Goal: Transaction & Acquisition: Purchase product/service

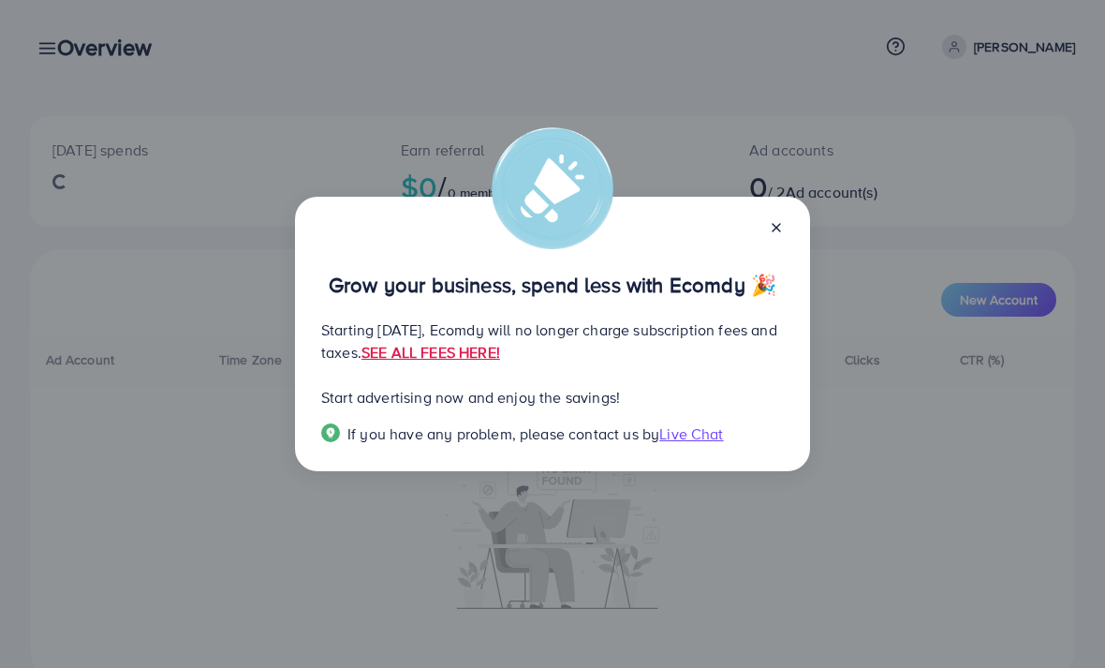
click at [764, 215] on div at bounding box center [769, 226] width 30 height 22
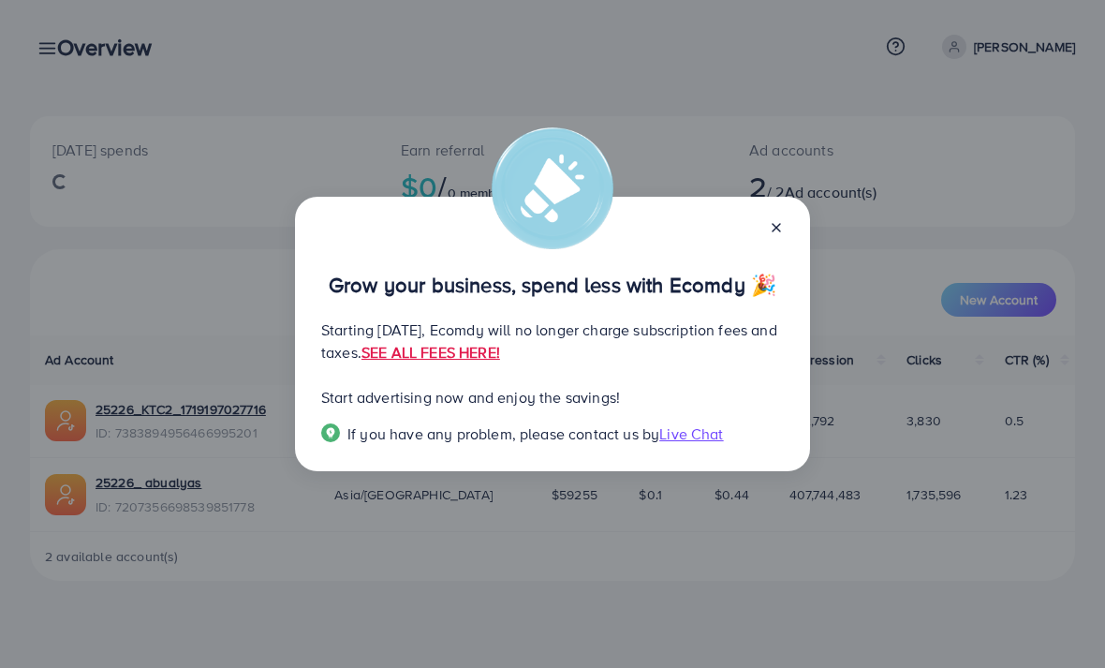
click at [779, 220] on icon at bounding box center [776, 227] width 15 height 15
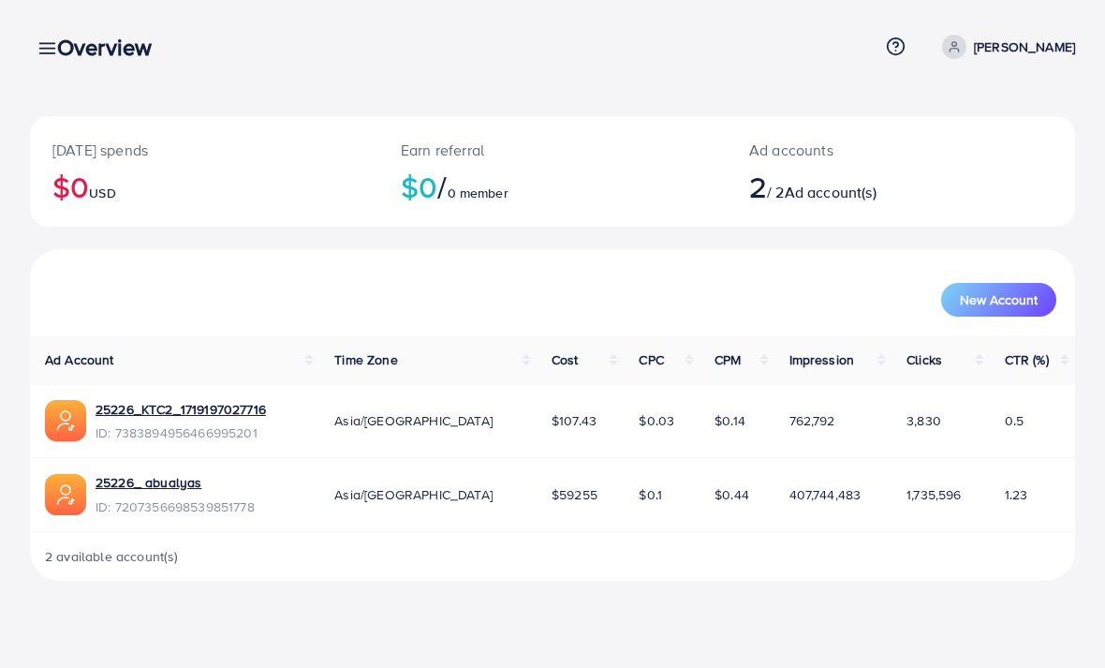
click at [87, 48] on h3 "Overview" at bounding box center [112, 47] width 110 height 27
click at [87, 47] on h3 "Overview" at bounding box center [112, 47] width 110 height 27
click at [64, 40] on h3 "Overview" at bounding box center [112, 47] width 110 height 27
click at [66, 40] on h3 "Overview" at bounding box center [112, 47] width 110 height 27
click at [56, 56] on div "Overview" at bounding box center [112, 47] width 140 height 27
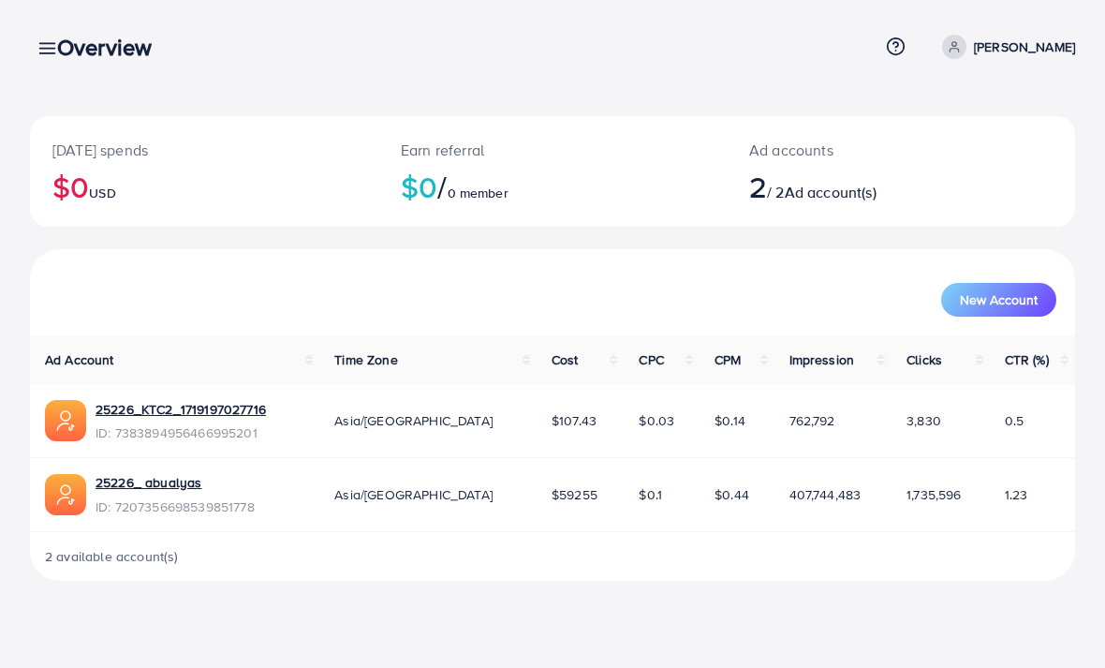
click at [55, 64] on div "Overview Help Center Contact Support Plans and Pricing Term and policy About Us…" at bounding box center [552, 47] width 1045 height 51
click at [62, 45] on h3 "Overview" at bounding box center [112, 47] width 110 height 27
click at [60, 49] on h3 "Overview" at bounding box center [112, 47] width 110 height 27
click at [66, 48] on h3 "Overview" at bounding box center [112, 47] width 110 height 27
click at [53, 53] on div "Overview" at bounding box center [112, 47] width 140 height 27
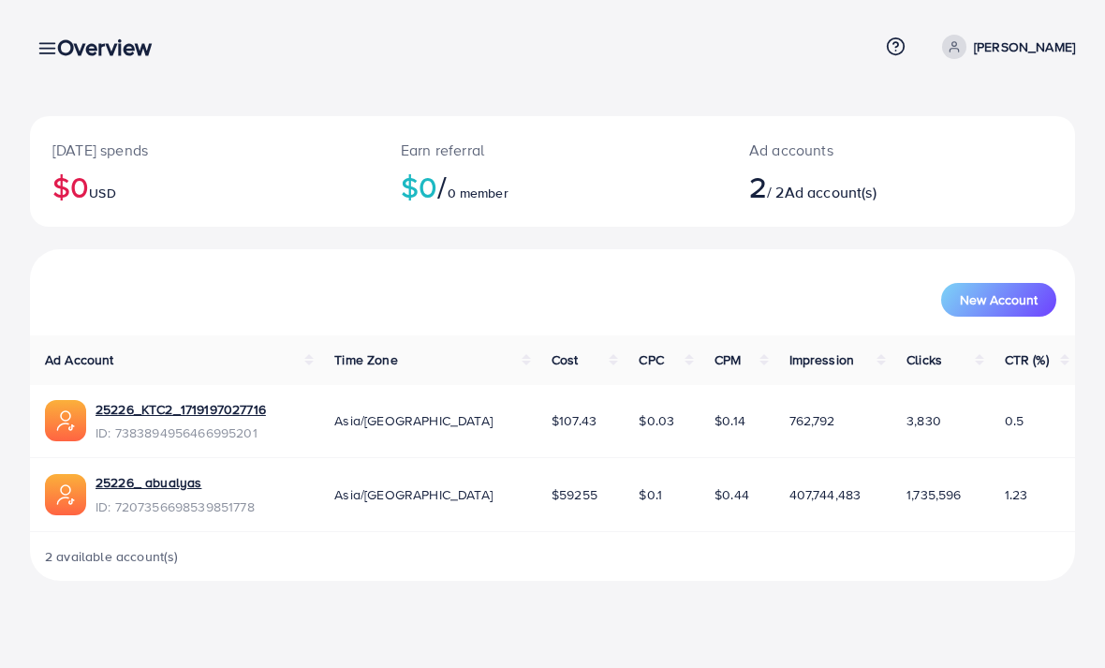
click at [61, 57] on h3 "Overview" at bounding box center [112, 47] width 110 height 27
click at [58, 54] on h3 "Overview" at bounding box center [112, 47] width 110 height 27
click at [52, 48] on div "Overview" at bounding box center [112, 47] width 140 height 27
click at [52, 45] on div "Overview" at bounding box center [112, 47] width 140 height 27
click at [65, 37] on h3 "Overview" at bounding box center [112, 47] width 110 height 27
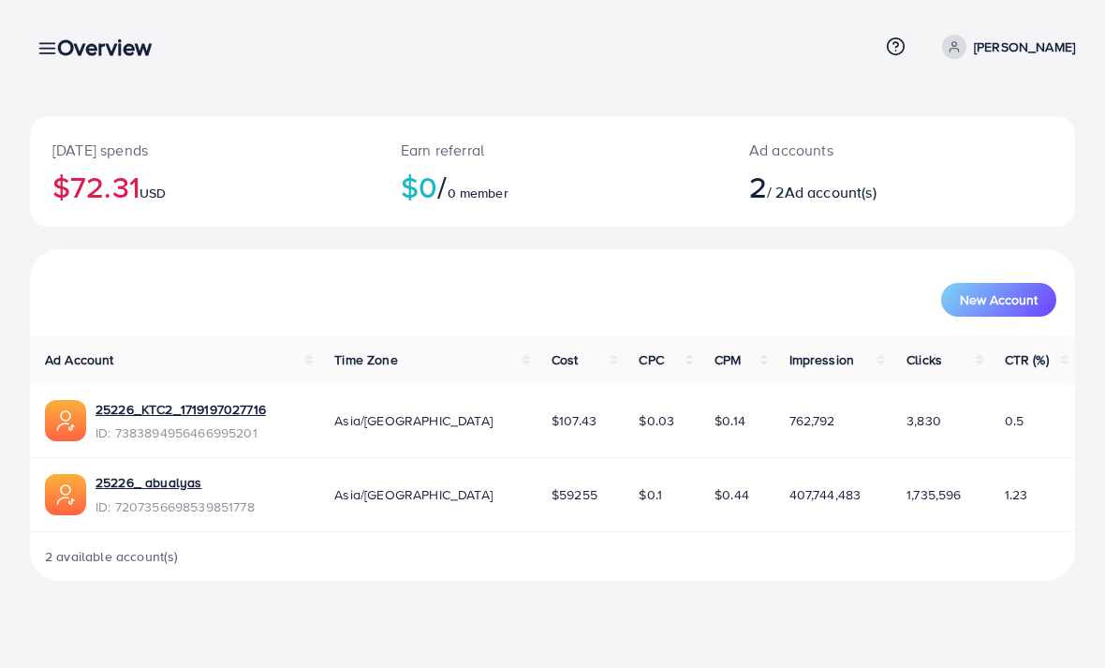
click at [59, 55] on h3 "Overview" at bounding box center [112, 47] width 110 height 27
click at [62, 49] on h3 "Overview" at bounding box center [112, 47] width 110 height 27
click at [432, 86] on div "[DATE] spends $72.31 USD Earn referral $0 / 0 member Ad accounts 2 / 2 Ad accou…" at bounding box center [552, 305] width 1105 height 611
click at [63, 65] on div "Overview Help Center Contact Support Plans and Pricing Term and policy About Us…" at bounding box center [552, 47] width 1045 height 51
click at [40, 56] on icon at bounding box center [47, 48] width 20 height 20
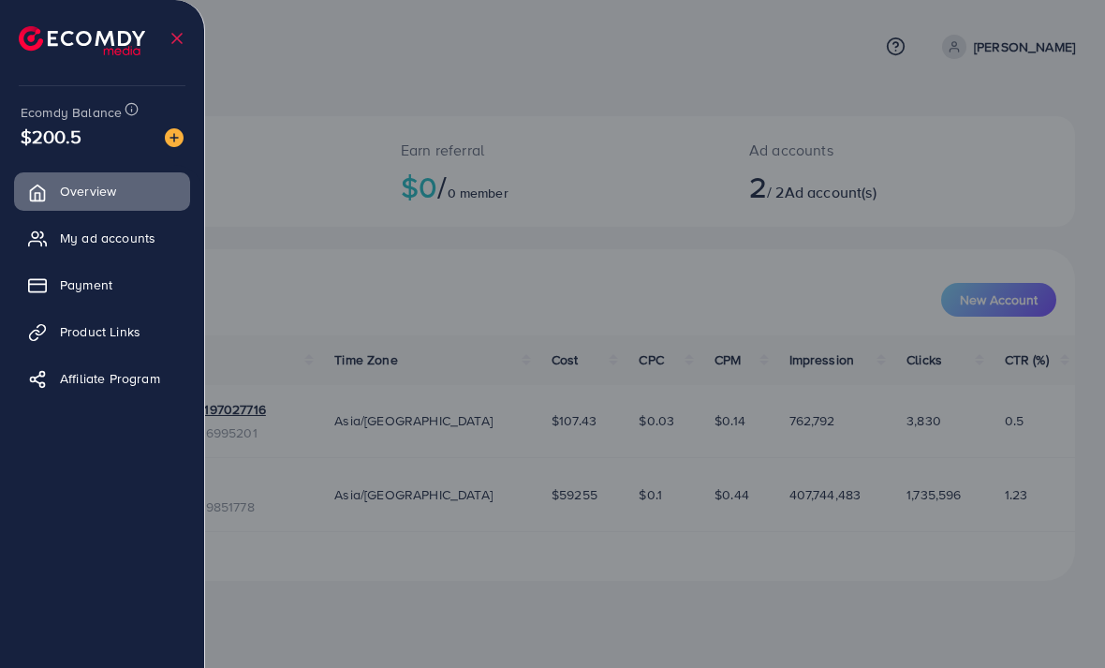
click at [43, 52] on img at bounding box center [82, 40] width 126 height 29
click at [86, 278] on span "Payment" at bounding box center [86, 284] width 52 height 19
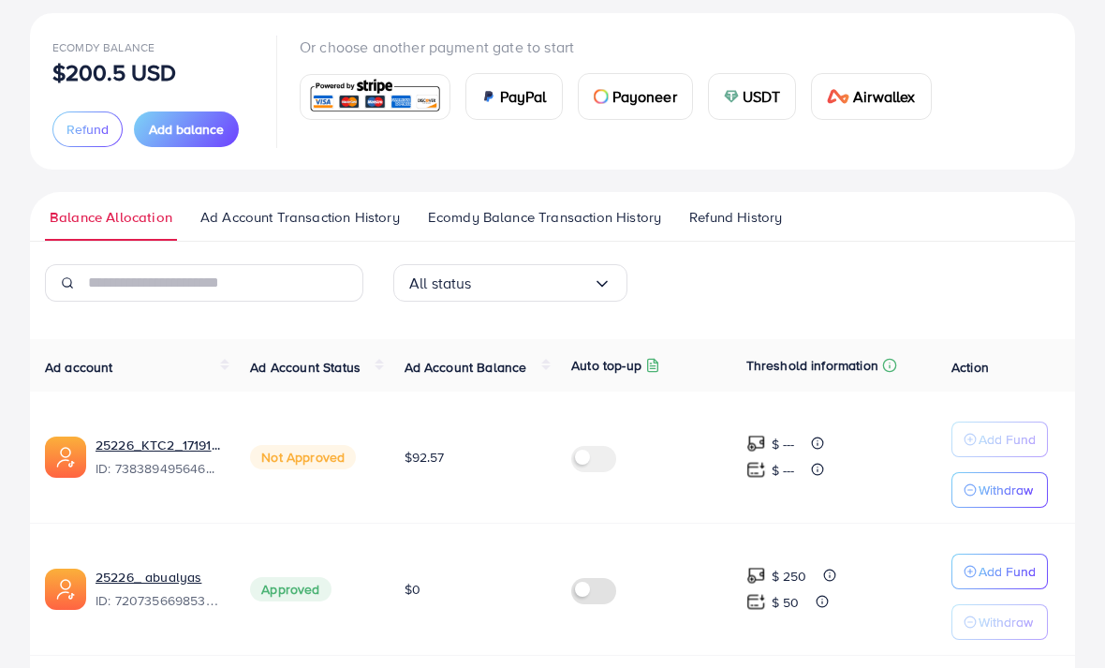
scroll to position [104, 0]
click at [982, 567] on p "Add Fund" at bounding box center [1007, 570] width 57 height 22
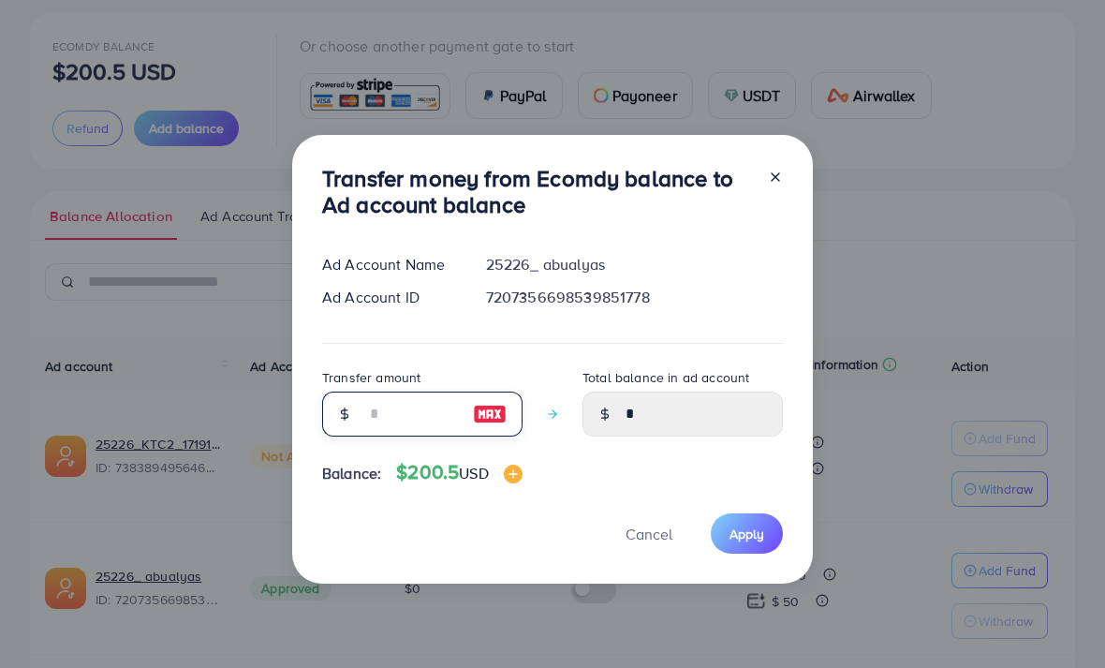
click at [423, 436] on input "number" at bounding box center [412, 413] width 94 height 45
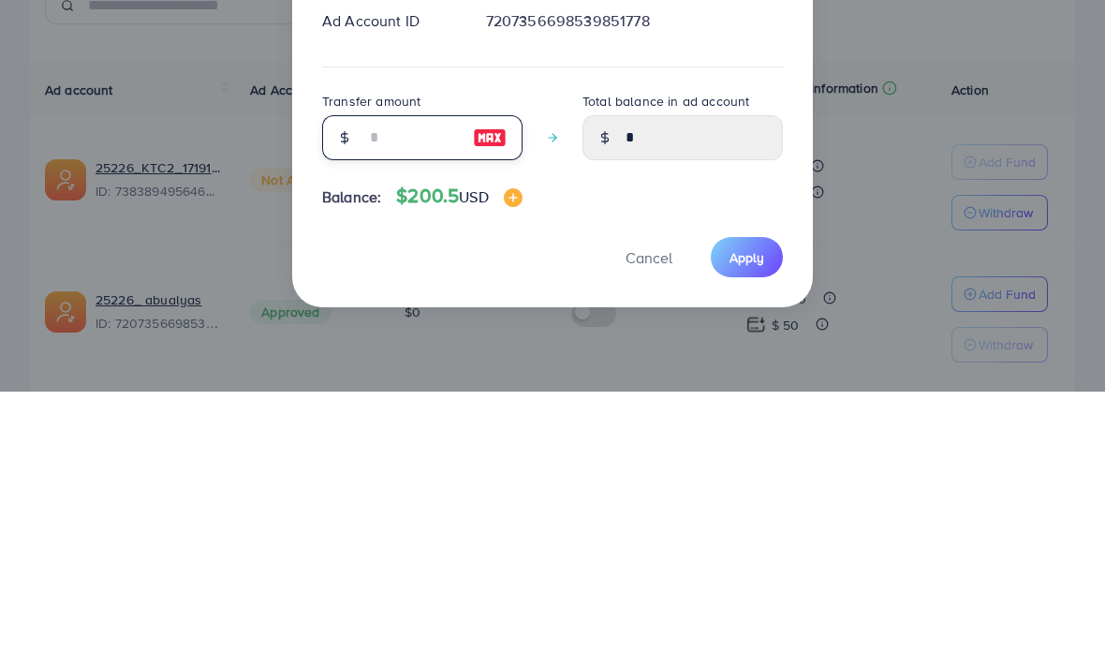
type input "*"
type input "****"
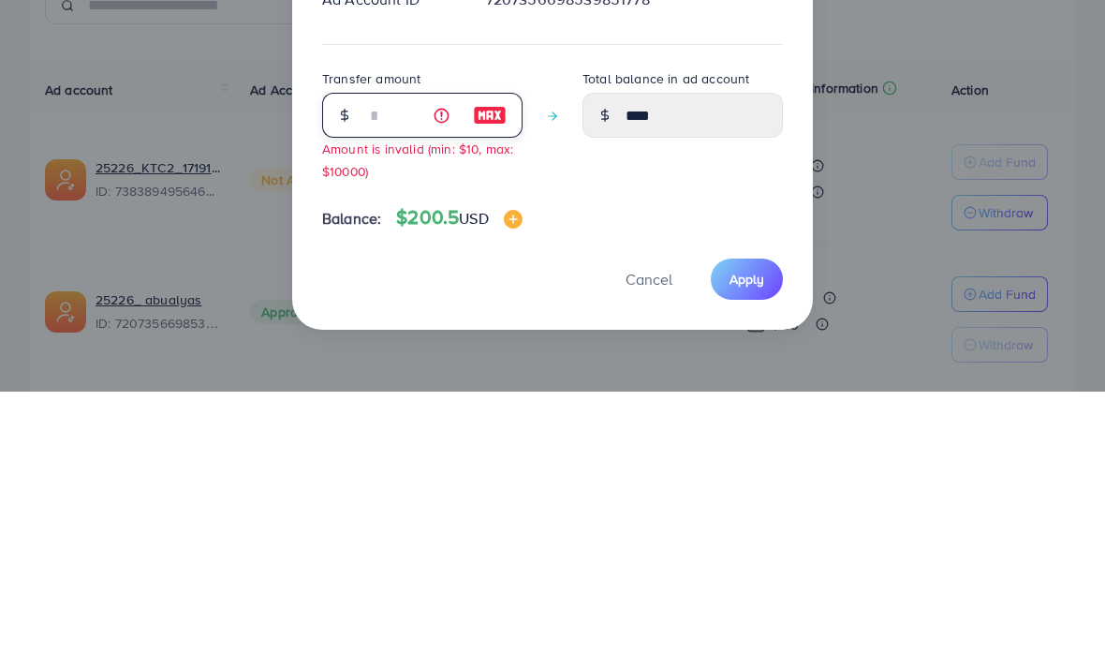
type input "**"
type input "*****"
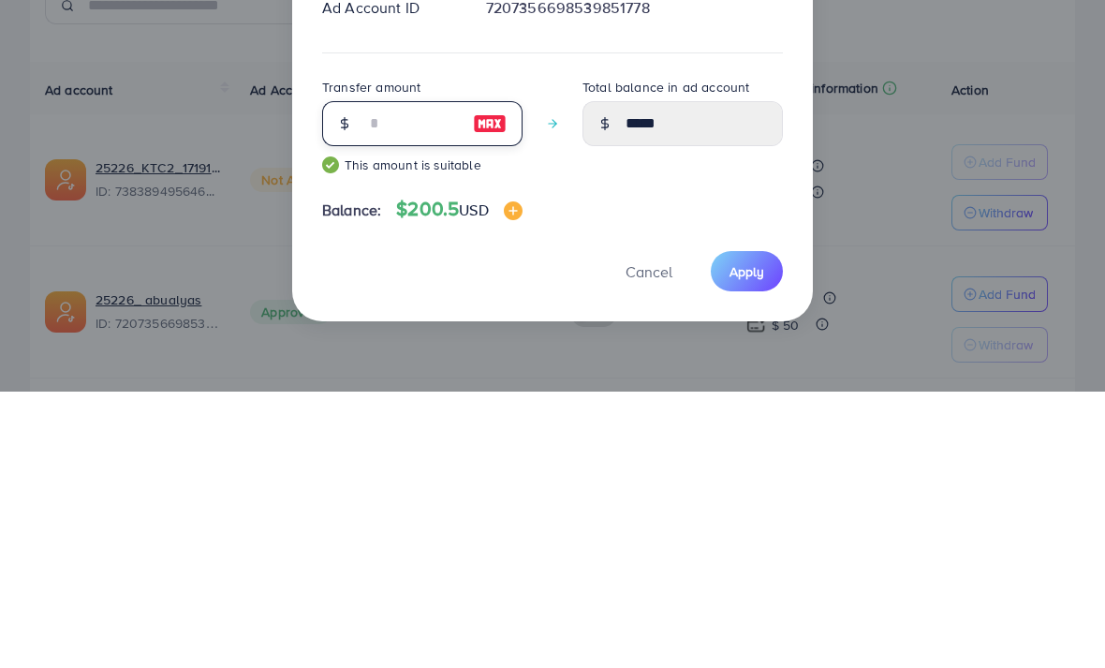
type input "***"
type input "******"
type input "***"
click at [730, 527] on button "Apply" at bounding box center [747, 547] width 72 height 40
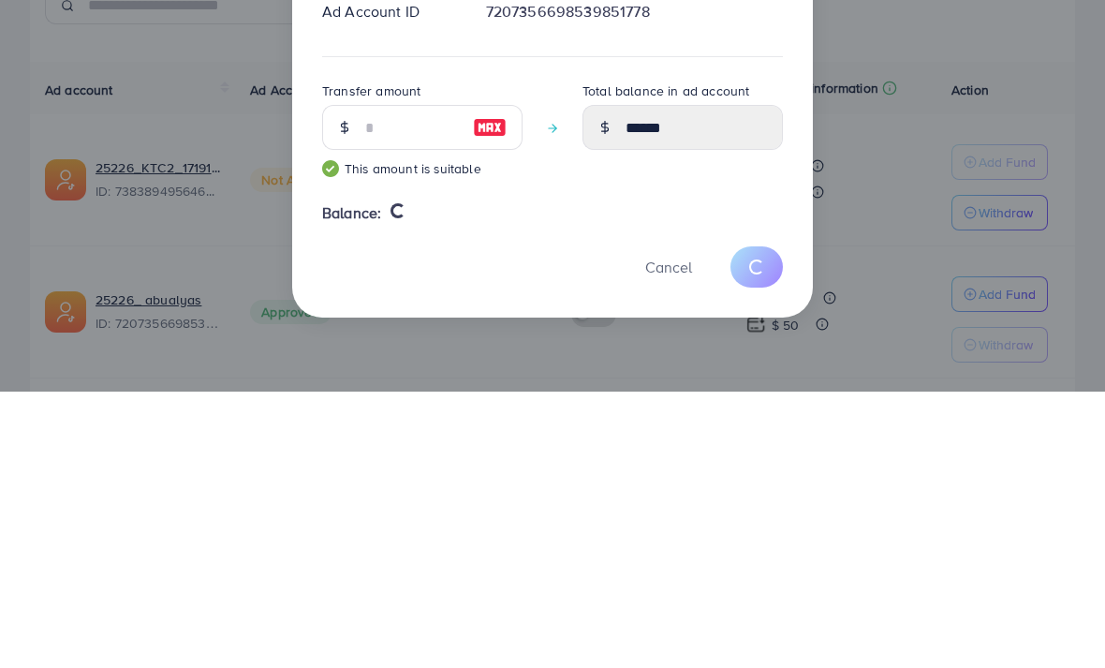
scroll to position [109, 0]
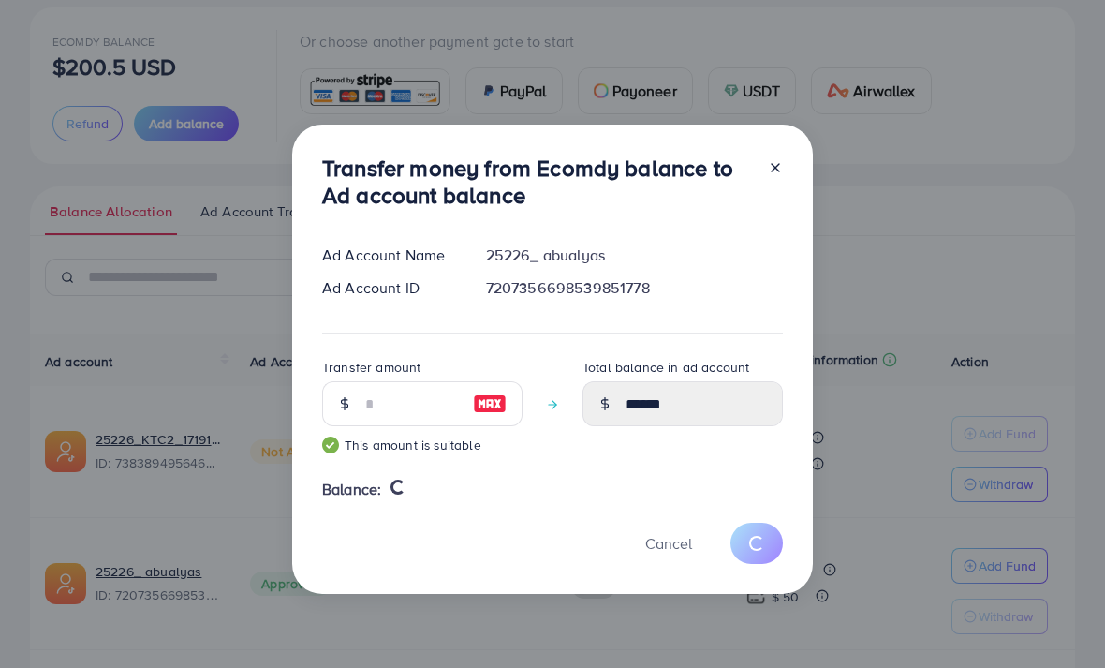
type input "*"
